Goal: Information Seeking & Learning: Learn about a topic

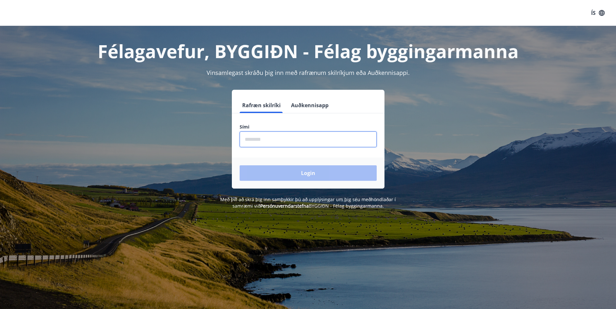
click at [248, 138] on input "phone" at bounding box center [308, 140] width 137 height 16
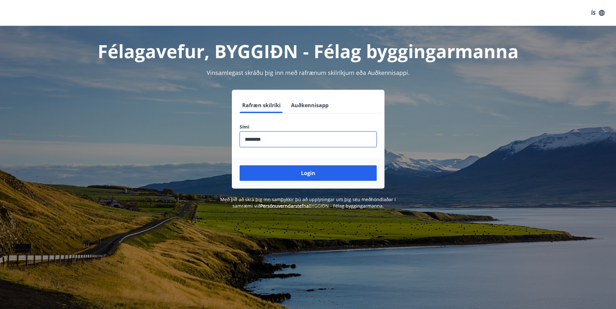
type input "********"
click at [240, 166] on button "Login" at bounding box center [308, 174] width 137 height 16
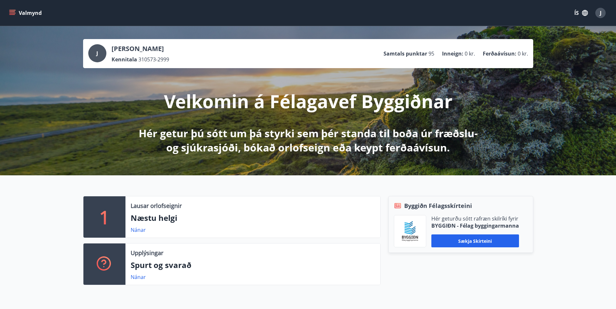
click at [501, 55] on p "Ferðaávísun :" at bounding box center [500, 53] width 34 height 7
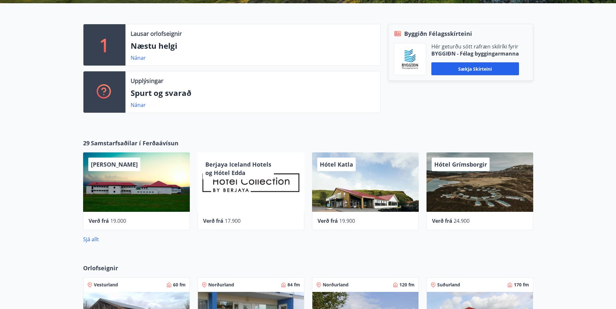
scroll to position [194, 0]
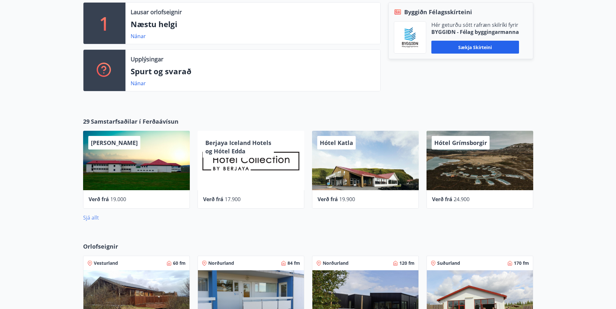
click at [92, 218] on link "Sjá allt" at bounding box center [91, 217] width 16 height 7
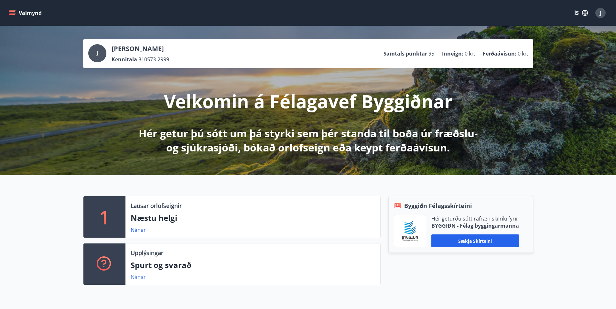
click at [137, 278] on link "Nánar" at bounding box center [138, 277] width 15 height 7
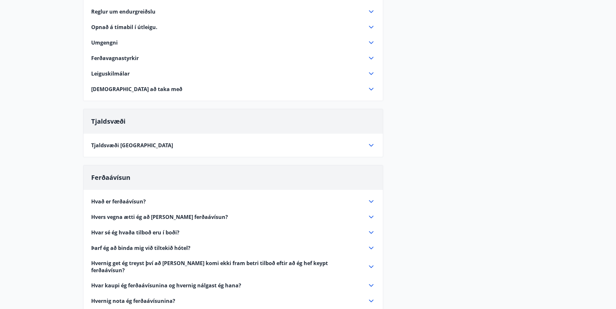
scroll to position [162, 0]
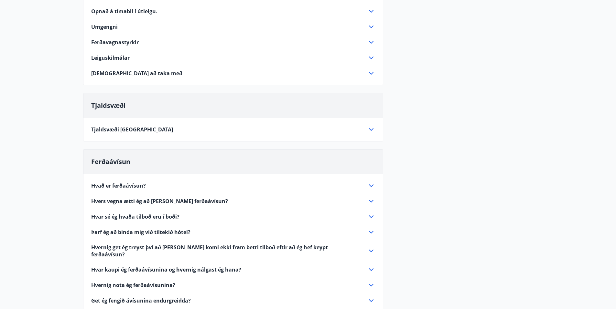
click at [371, 266] on icon at bounding box center [371, 270] width 8 height 8
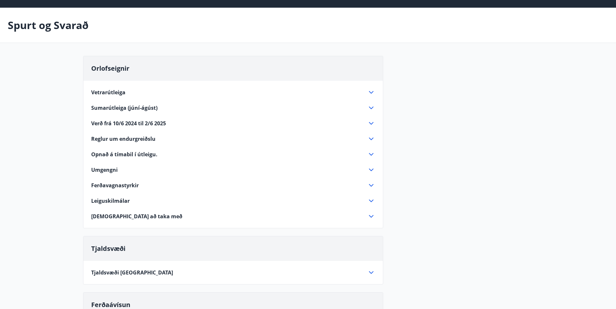
scroll to position [0, 0]
